Goal: Information Seeking & Learning: Learn about a topic

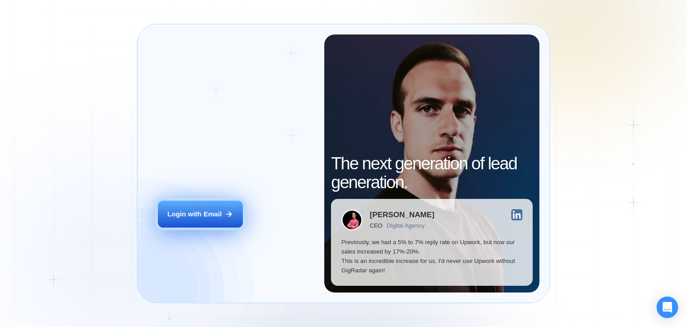
drag, startPoint x: 0, startPoint y: 0, endPoint x: 183, endPoint y: 222, distance: 287.9
click at [183, 222] on button "Login with Email" at bounding box center [200, 213] width 85 height 27
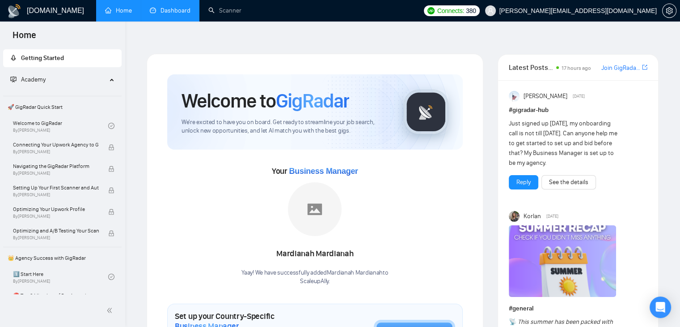
click at [170, 7] on link "Dashboard" at bounding box center [170, 11] width 41 height 8
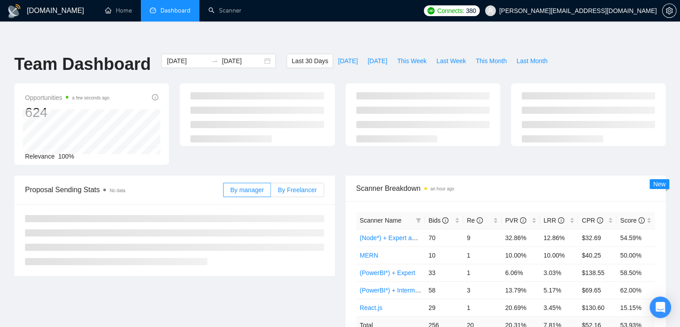
click at [310, 155] on div "Opportunities a few seconds ago 624 Relevance 100%" at bounding box center [340, 129] width 663 height 92
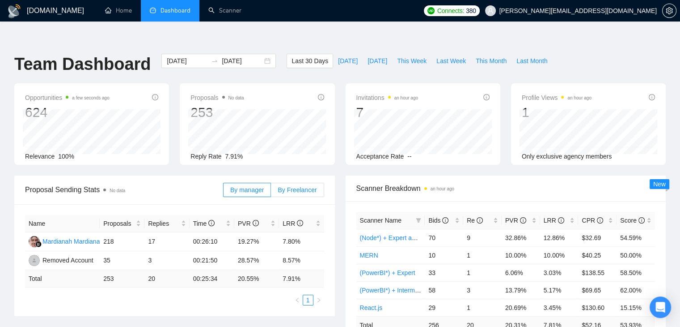
click at [300, 186] on span "By Freelancer" at bounding box center [297, 189] width 39 height 7
click at [271, 192] on input "By Freelancer" at bounding box center [271, 192] width 0 height 0
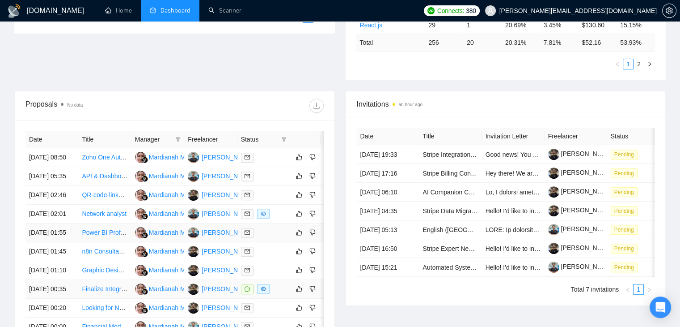
scroll to position [279, 0]
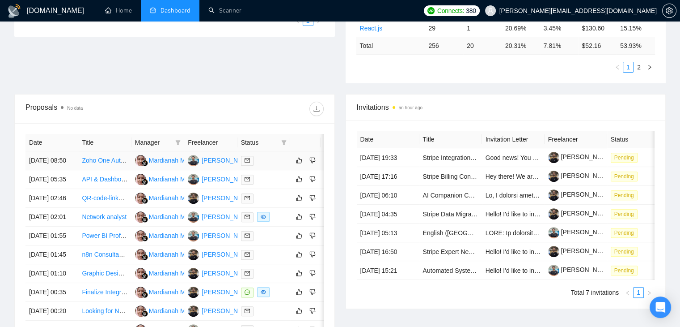
click at [107, 151] on td "Zoho One Automation" at bounding box center [104, 160] width 53 height 19
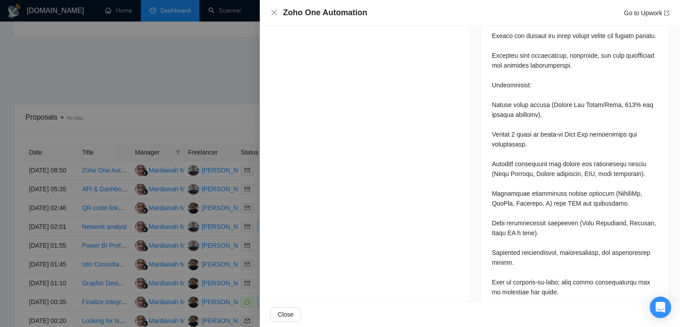
scroll to position [762, 0]
